Goal: Navigation & Orientation: Find specific page/section

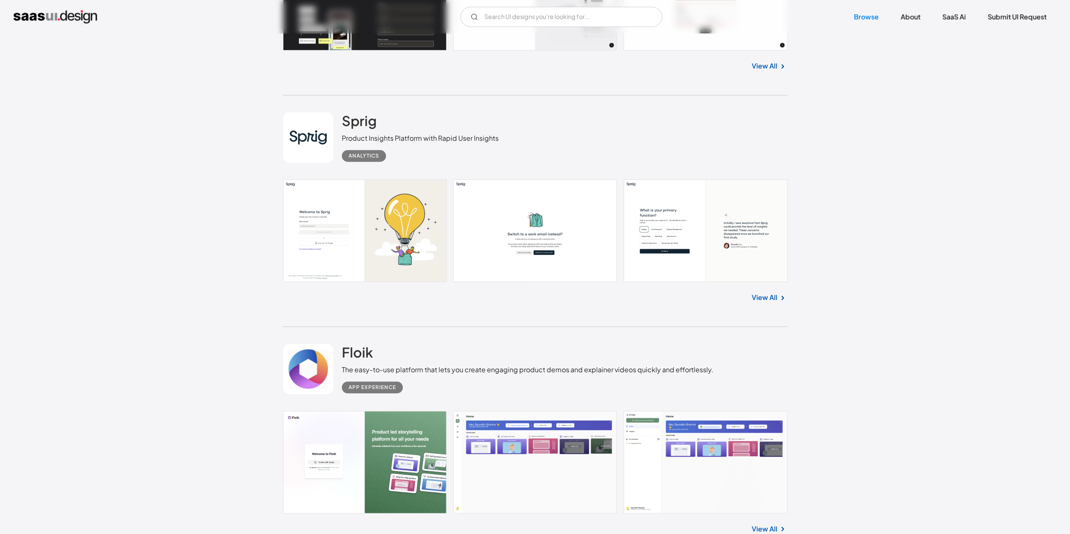
scroll to position [490, 0]
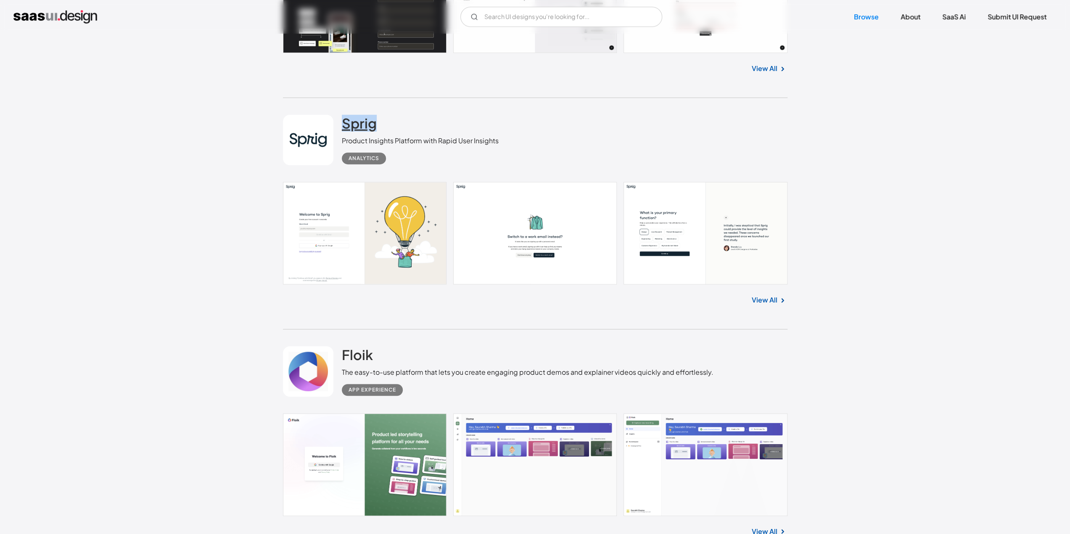
drag, startPoint x: 388, startPoint y: 123, endPoint x: 346, endPoint y: 121, distance: 42.1
click at [345, 121] on div "Sprig Product Insights Platform with Rapid User Insights Analytics" at bounding box center [420, 140] width 157 height 50
click at [573, 131] on div "Sprig Product Insights Platform with Rapid User Insights Analytics" at bounding box center [535, 140] width 504 height 84
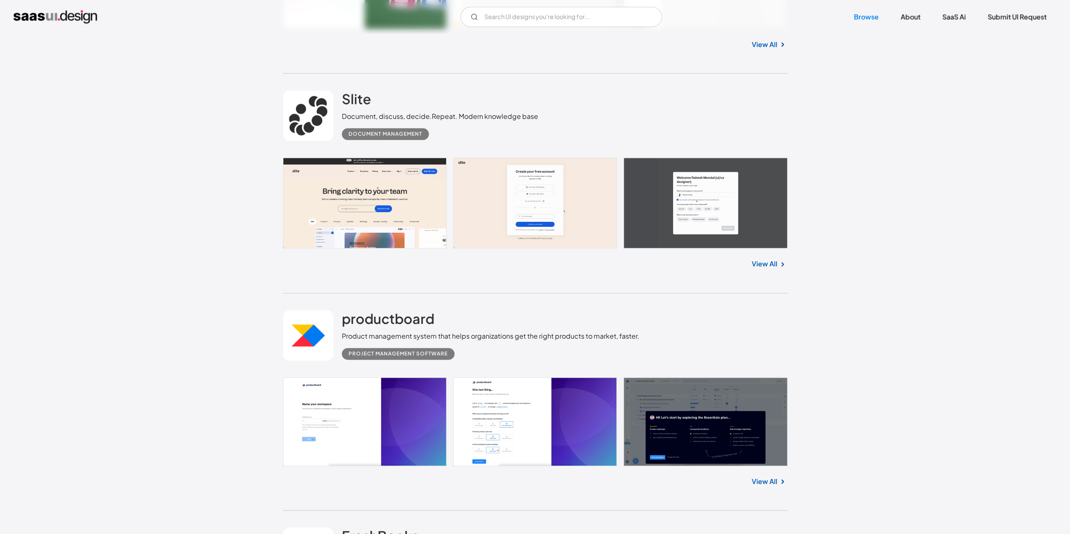
scroll to position [981, 0]
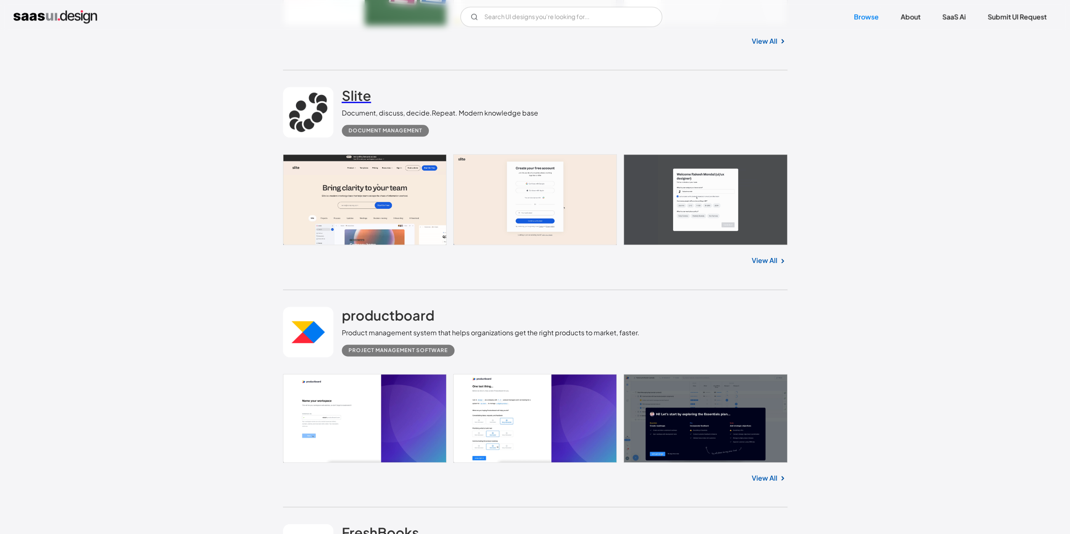
click at [352, 92] on h2 "Slite" at bounding box center [356, 95] width 29 height 17
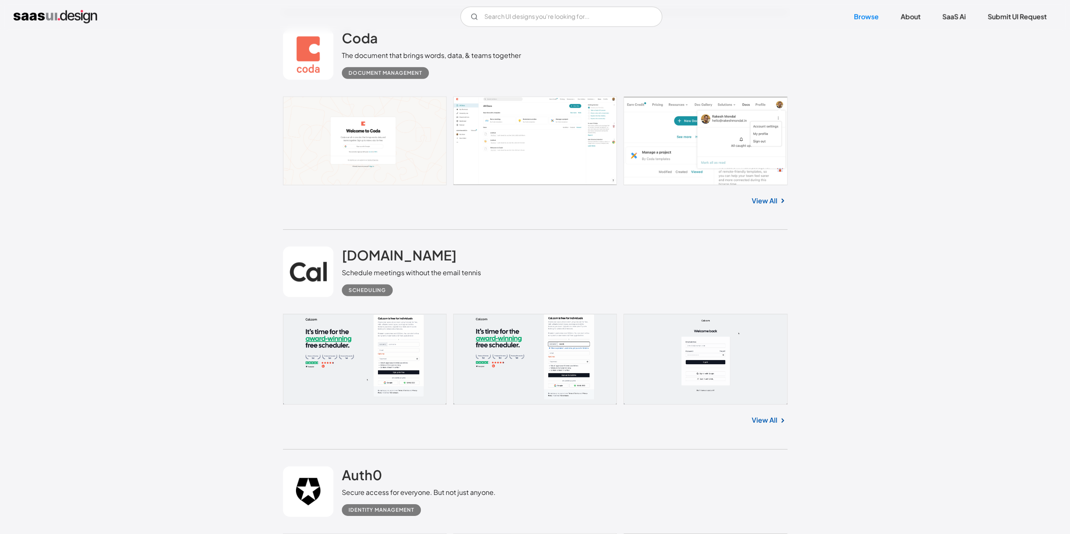
scroll to position [2354, 0]
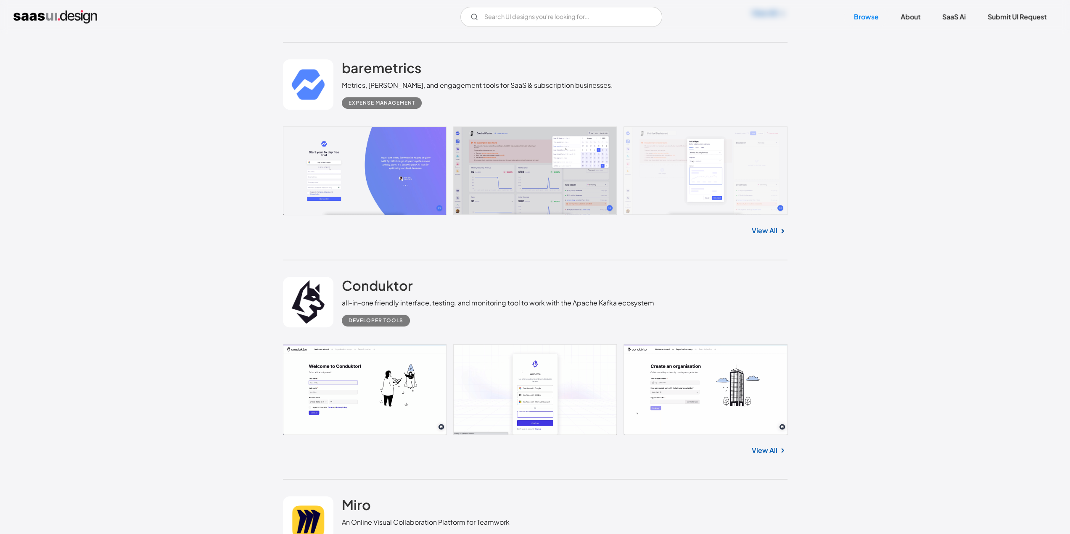
scroll to position [7062, 0]
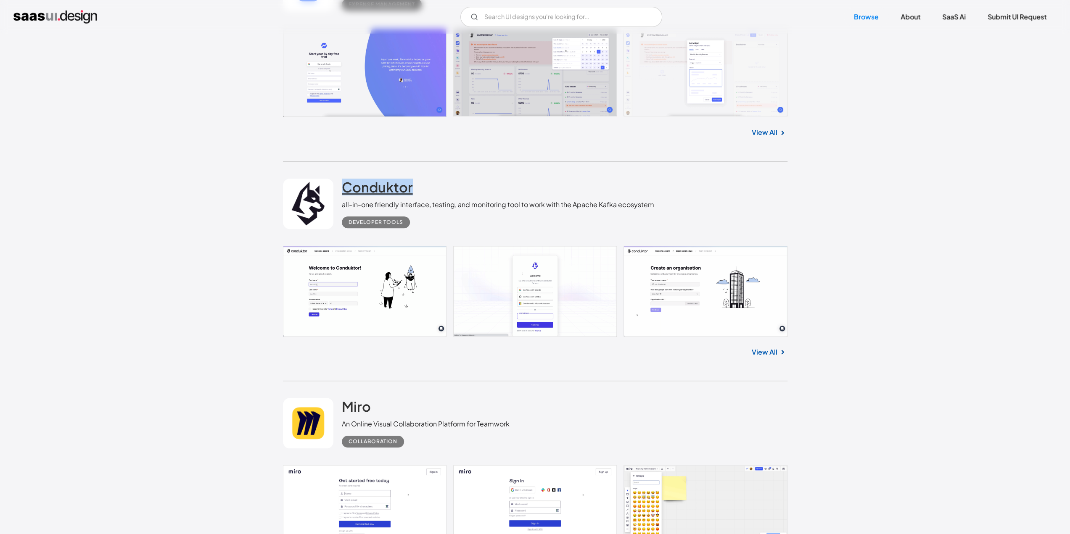
drag, startPoint x: 392, startPoint y: 185, endPoint x: 341, endPoint y: 184, distance: 50.5
click at [342, 184] on div "Conduktor all-in-one friendly interface, testing, and monitoring tool to work w…" at bounding box center [498, 204] width 312 height 50
click at [478, 179] on div "Conduktor all-in-one friendly interface, testing, and monitoring tool to work w…" at bounding box center [498, 204] width 312 height 50
drag, startPoint x: 245, startPoint y: 171, endPoint x: 690, endPoint y: 209, distance: 445.9
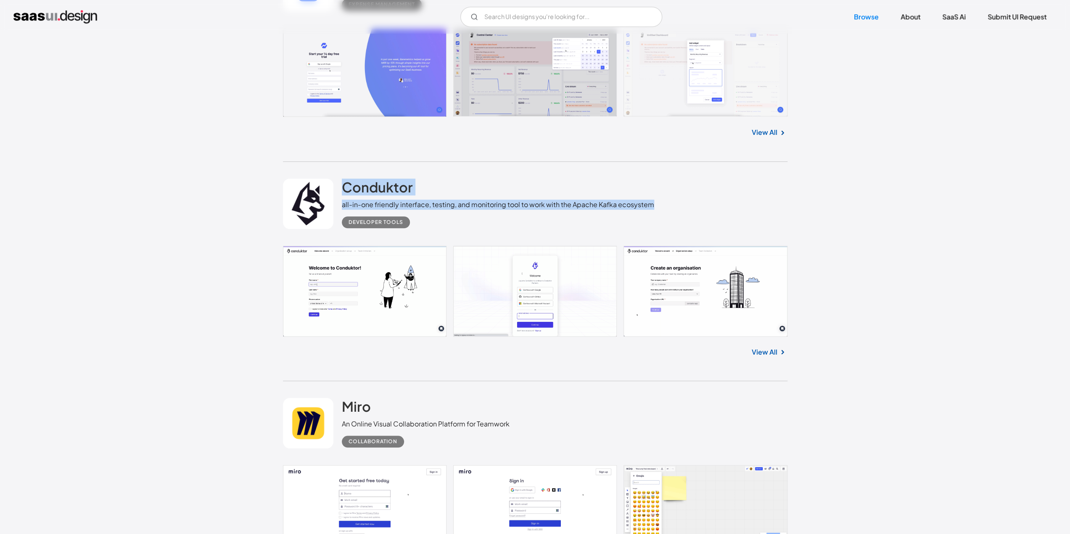
click at [689, 208] on div "Conduktor all-in-one friendly interface, testing, and monitoring tool to work w…" at bounding box center [535, 204] width 504 height 84
drag, startPoint x: 666, startPoint y: 204, endPoint x: 331, endPoint y: 185, distance: 335.6
click at [331, 185] on div "Conduktor all-in-one friendly interface, testing, and monitoring tool to work w…" at bounding box center [535, 204] width 504 height 84
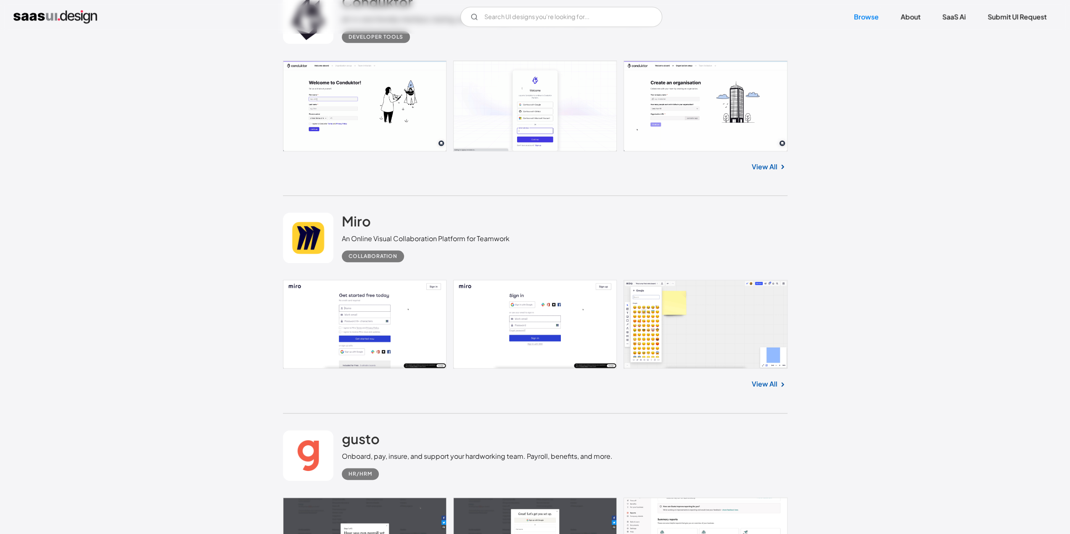
scroll to position [7258, 0]
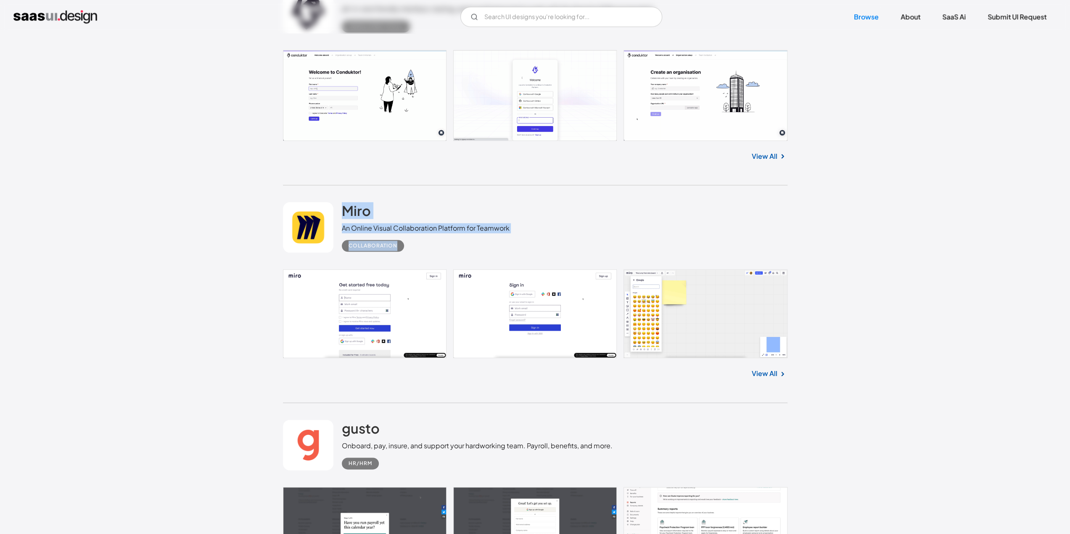
drag, startPoint x: 271, startPoint y: 206, endPoint x: 537, endPoint y: 239, distance: 267.7
click at [537, 239] on div "Miro An Online Visual Collaboration Platform for Teamwork Collaboration" at bounding box center [535, 227] width 504 height 84
drag, startPoint x: 534, startPoint y: 233, endPoint x: 340, endPoint y: 203, distance: 196.6
click at [340, 203] on div "Miro An Online Visual Collaboration Platform for Teamwork Collaboration" at bounding box center [535, 227] width 504 height 84
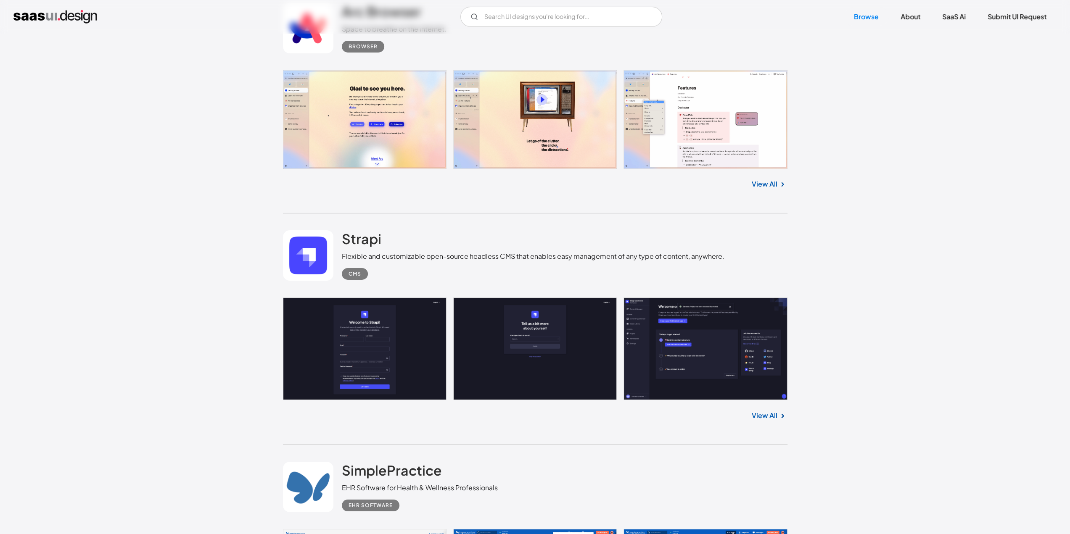
scroll to position [9122, 0]
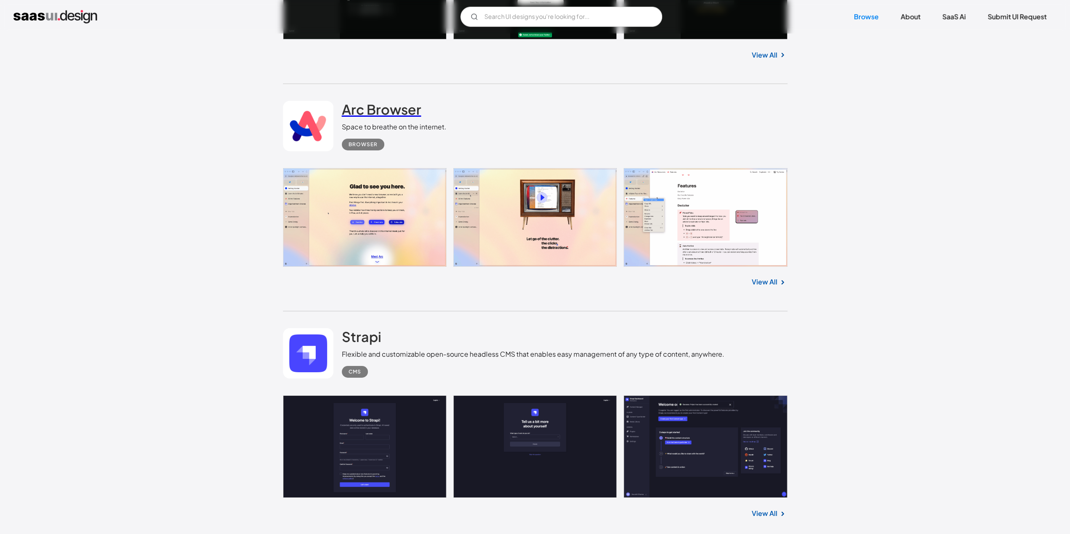
click at [379, 112] on h2 "Arc Browser" at bounding box center [381, 109] width 79 height 17
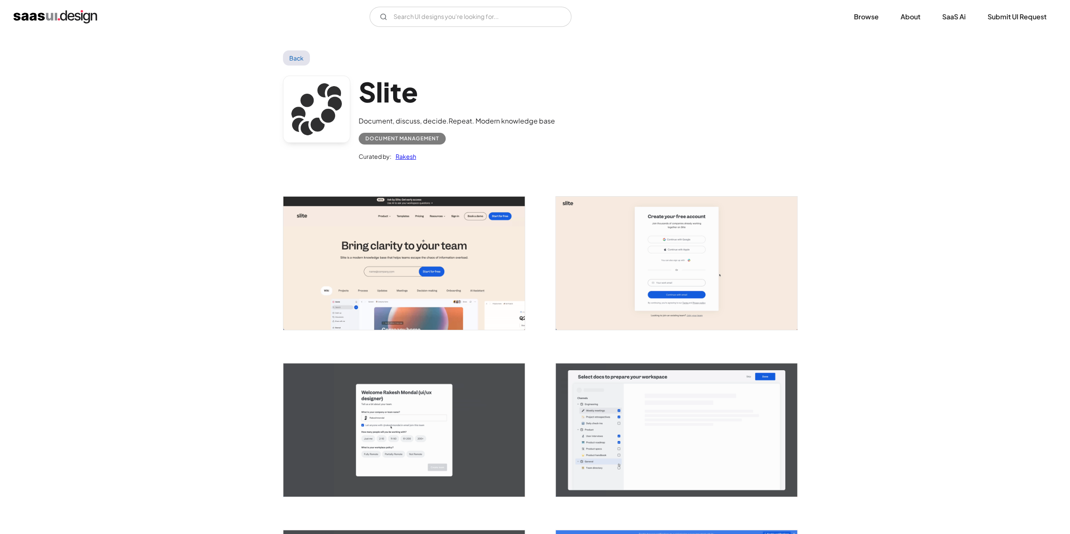
click at [382, 88] on h1 "Slite" at bounding box center [457, 92] width 196 height 32
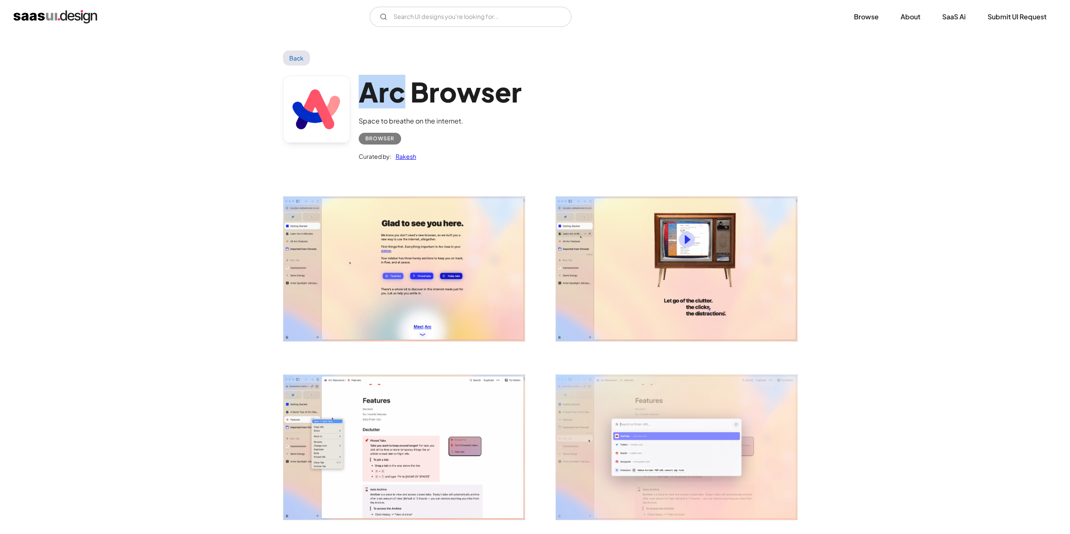
drag, startPoint x: 356, startPoint y: 95, endPoint x: 396, endPoint y: 97, distance: 39.5
click at [399, 98] on div "Arc Browser Space to breathe on the internet. Browser Curated by: Rakesh" at bounding box center [535, 121] width 504 height 110
